Goal: Transaction & Acquisition: Obtain resource

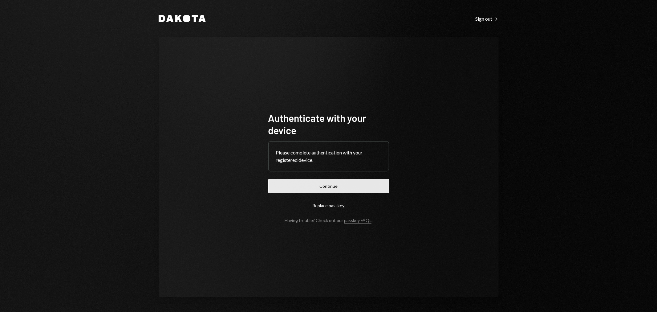
click at [334, 185] on button "Continue" at bounding box center [328, 186] width 121 height 14
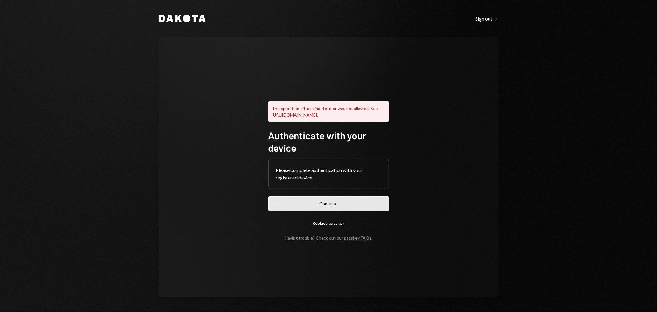
click at [316, 204] on button "Continue" at bounding box center [328, 203] width 121 height 14
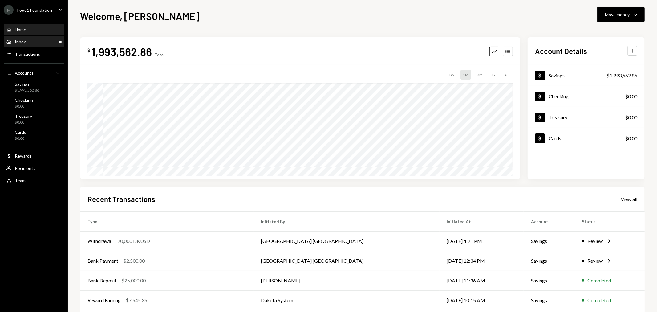
click at [35, 41] on div "Inbox Inbox" at bounding box center [33, 42] width 55 height 6
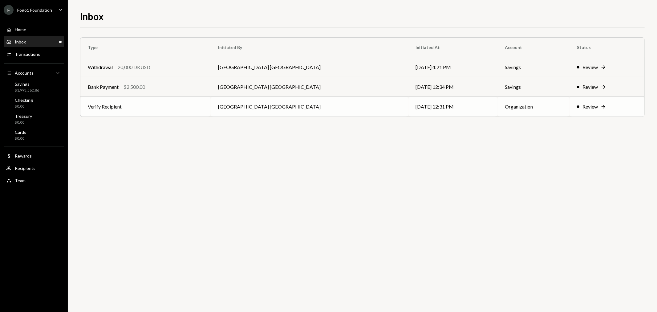
click at [150, 105] on td "Verify Recipient" at bounding box center [145, 107] width 130 height 20
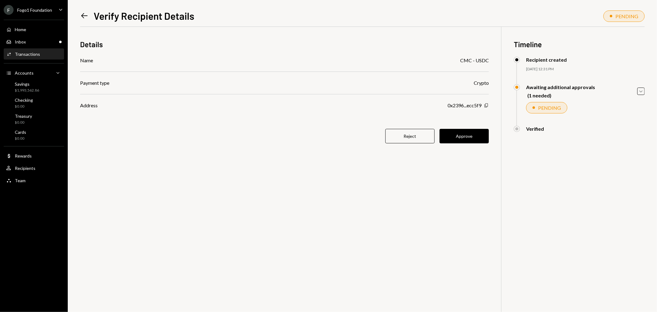
click at [485, 105] on icon "Copy" at bounding box center [486, 105] width 5 height 5
drag, startPoint x: 476, startPoint y: 132, endPoint x: 472, endPoint y: 145, distance: 13.8
click at [476, 132] on button "Approve" at bounding box center [464, 136] width 49 height 14
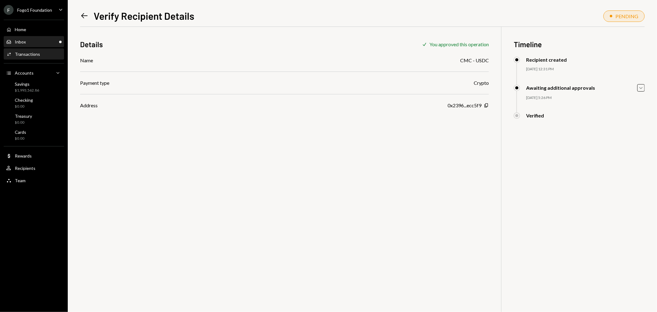
click at [42, 42] on div "Inbox Inbox" at bounding box center [33, 42] width 55 height 6
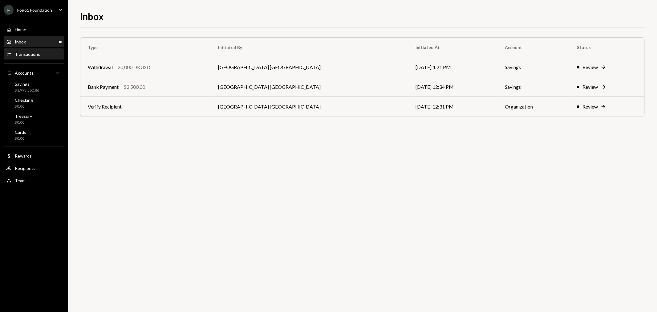
click at [42, 58] on div "Activities Transactions" at bounding box center [33, 54] width 55 height 10
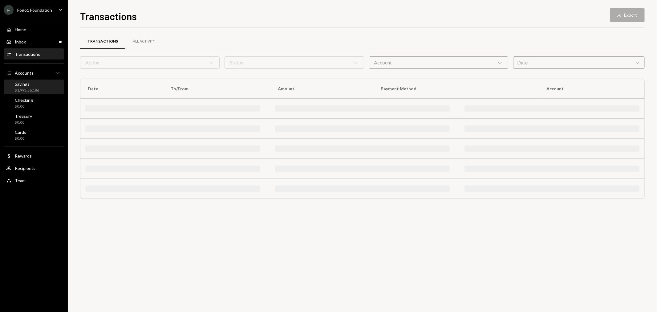
click at [40, 85] on div "Savings $1,993,562.86" at bounding box center [33, 87] width 55 height 12
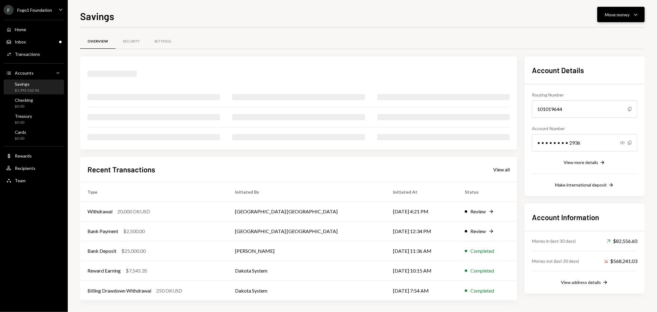
click at [591, 16] on button "Move money Caret Down" at bounding box center [621, 14] width 47 height 15
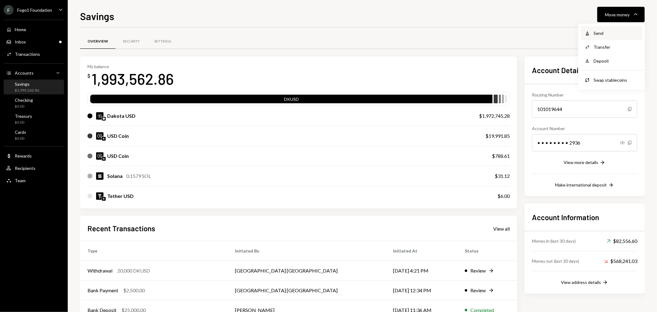
click at [591, 32] on div "Send" at bounding box center [616, 33] width 45 height 6
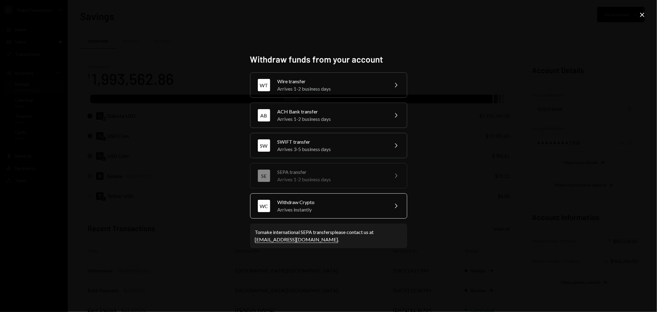
click at [285, 206] on div "Arrives instantly" at bounding box center [331, 209] width 107 height 7
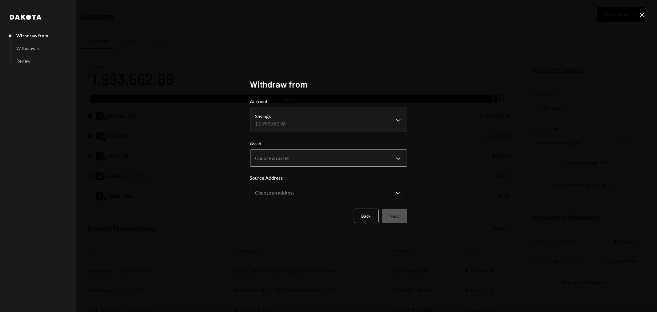
click at [304, 162] on body "F Fogo1 Foundation Caret Down Home Home Inbox Inbox Activities Transactions Acc…" at bounding box center [328, 156] width 657 height 312
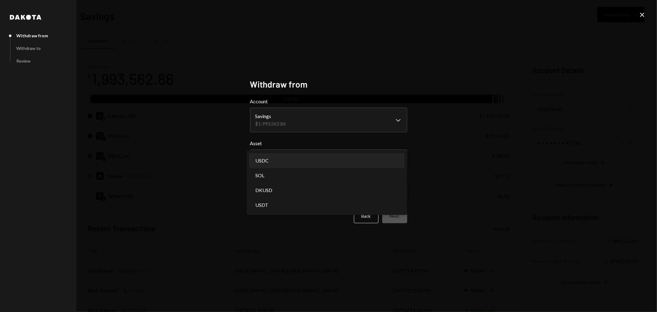
select select "****"
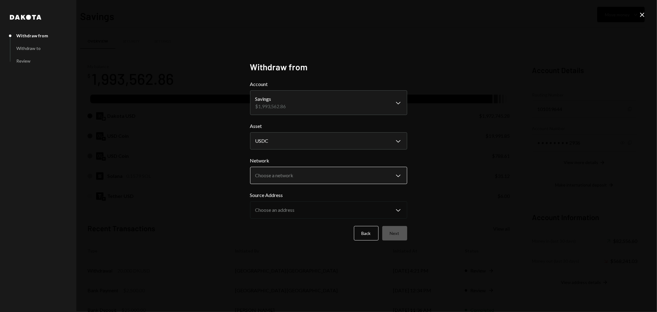
click at [304, 176] on body "F Fogo1 Foundation Caret Down Home Home Inbox Inbox Activities Transactions Acc…" at bounding box center [328, 156] width 657 height 312
select select "**********"
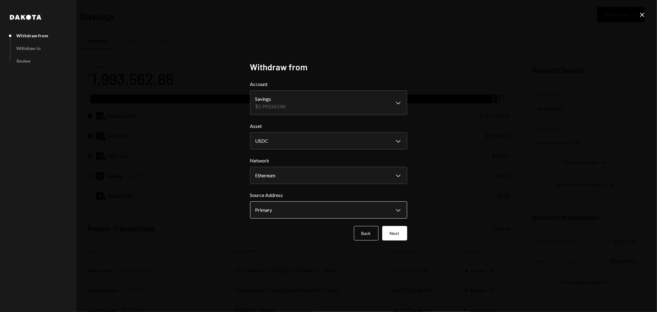
click at [279, 211] on body "F Fogo1 Foundation Caret Down Home Home Inbox Inbox Activities Transactions Acc…" at bounding box center [328, 156] width 657 height 312
click at [446, 206] on div "**********" at bounding box center [328, 156] width 657 height 312
click at [400, 233] on button "Next" at bounding box center [394, 233] width 25 height 14
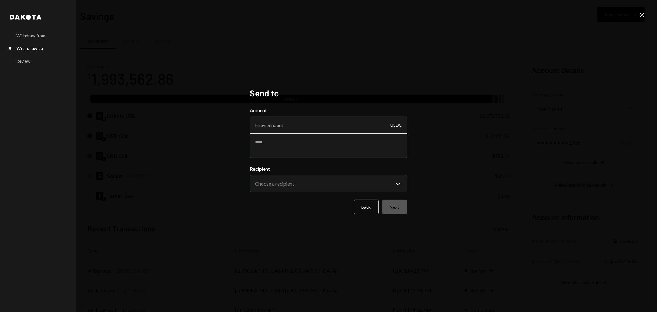
click at [276, 131] on input "Amount" at bounding box center [328, 124] width 157 height 17
type input "5"
type textarea "**********"
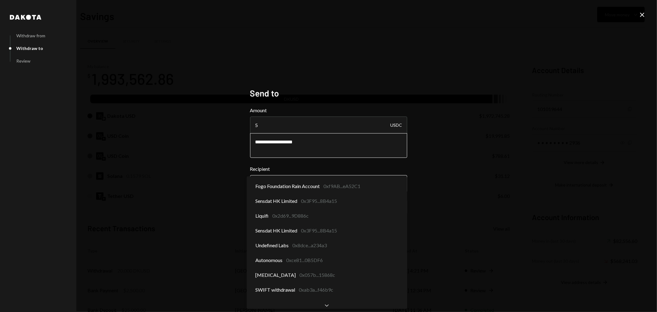
click at [288, 176] on body "F Fogo1 Foundation Caret Down Home Home Inbox Inbox Activities Transactions Acc…" at bounding box center [328, 156] width 657 height 312
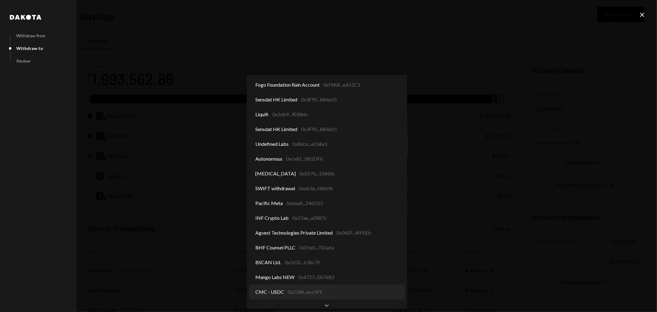
select select "**********"
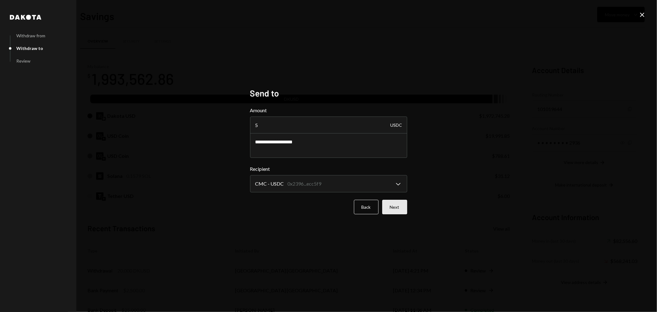
click at [386, 213] on button "Next" at bounding box center [394, 207] width 25 height 14
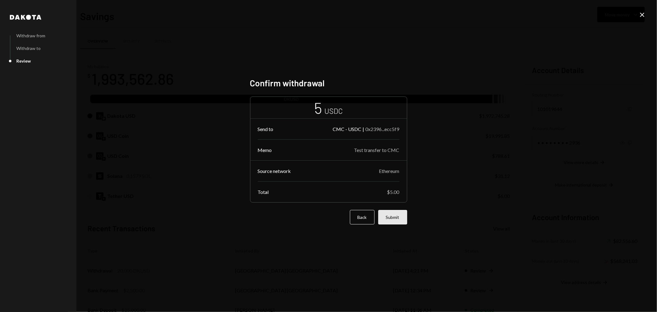
click at [398, 217] on button "Submit" at bounding box center [392, 217] width 29 height 14
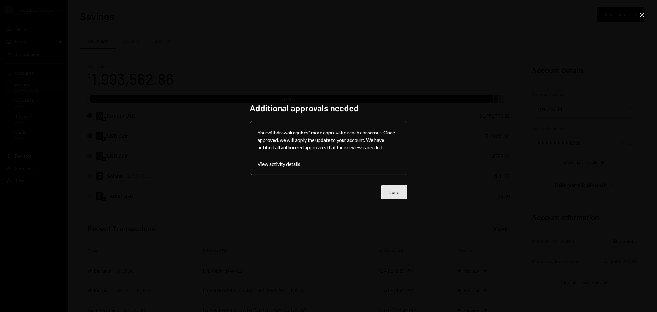
click at [400, 186] on button "Done" at bounding box center [395, 192] width 26 height 14
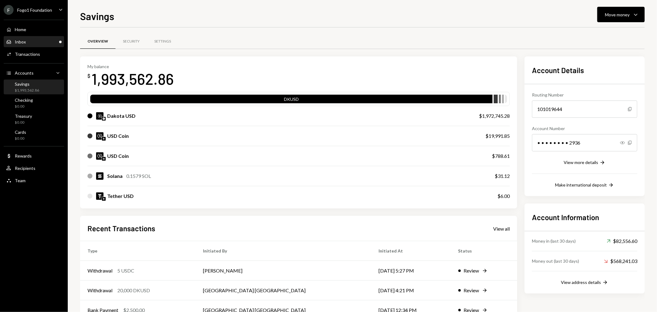
click at [17, 39] on div "Inbox" at bounding box center [20, 41] width 11 height 5
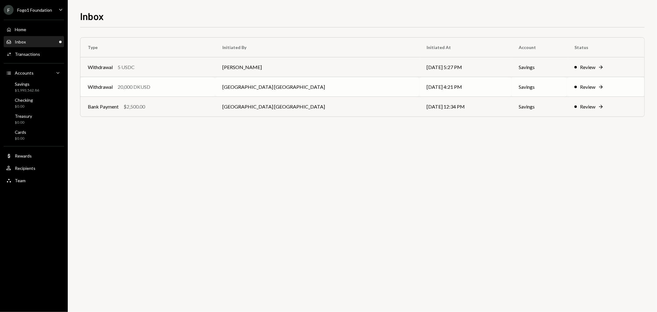
click at [146, 85] on div "20,000 DKUSD" at bounding box center [134, 86] width 33 height 7
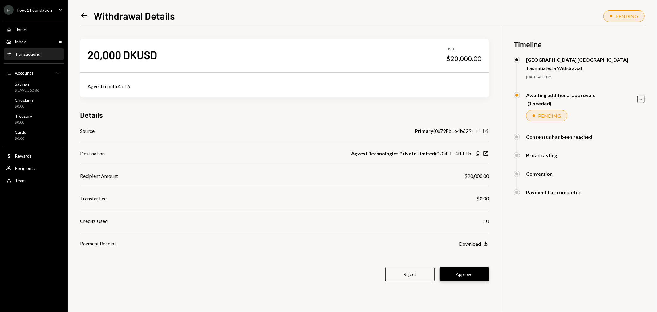
click at [486, 278] on div "20,000 DKUSD USD $20,000.00 Agvest month 4 of 6 Details Source Primary ( 0x79Fb…" at bounding box center [362, 183] width 565 height 312
click at [480, 275] on button "Approve" at bounding box center [464, 274] width 49 height 14
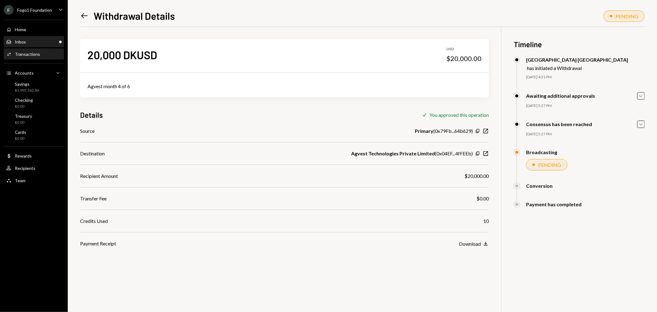
click at [44, 40] on div "Inbox Inbox" at bounding box center [33, 42] width 55 height 6
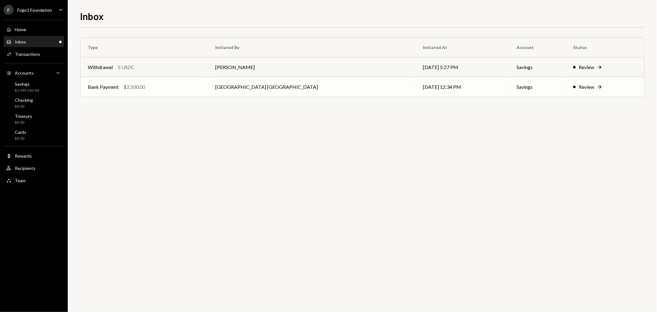
click at [153, 92] on td "Bank Payment $2,500.00" at bounding box center [144, 87] width 128 height 20
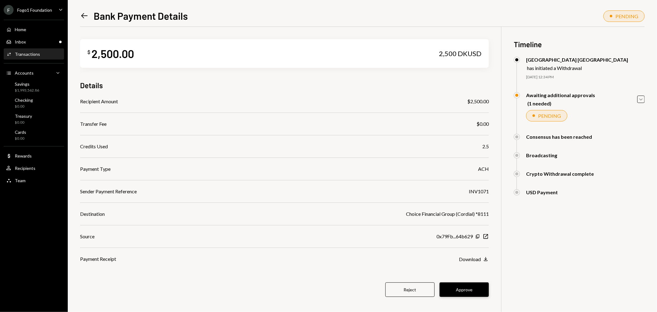
click at [468, 291] on button "Approve" at bounding box center [464, 289] width 49 height 14
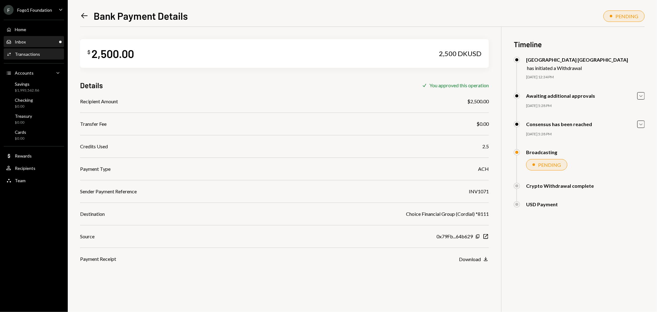
click at [35, 39] on div "Inbox Inbox" at bounding box center [33, 42] width 55 height 6
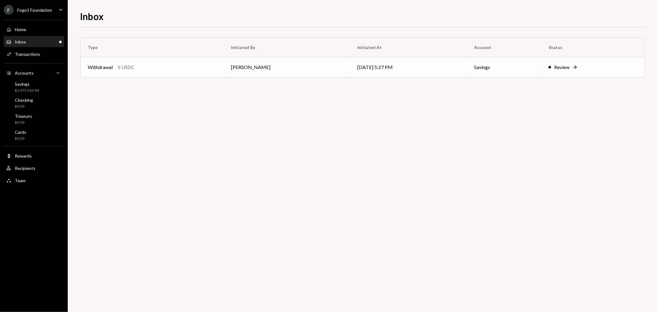
click at [171, 63] on td "Withdrawal 5 USDC" at bounding box center [151, 67] width 143 height 20
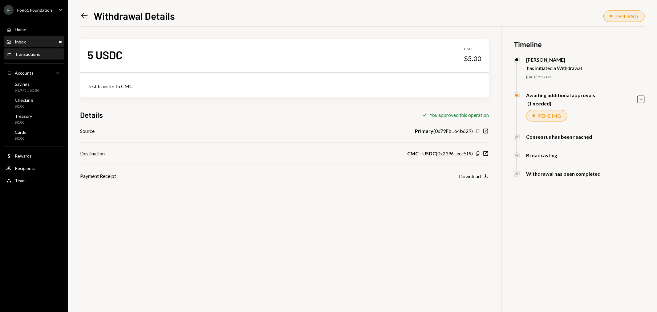
click at [41, 40] on div "Inbox Inbox" at bounding box center [33, 42] width 55 height 6
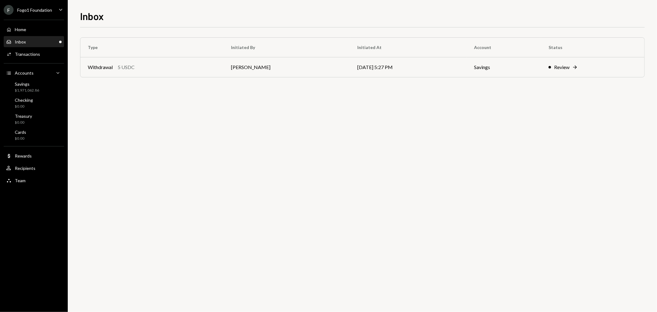
click at [128, 112] on div "Type Initiated By Initiated At Account Status Withdrawal 5 USDC Kevin Foster-Ar…" at bounding box center [362, 169] width 565 height 284
click at [27, 10] on div "Fogo1 Foundation" at bounding box center [34, 9] width 35 height 5
click at [33, 186] on div "Team Team" at bounding box center [33, 180] width 55 height 10
